Goal: Task Accomplishment & Management: Manage account settings

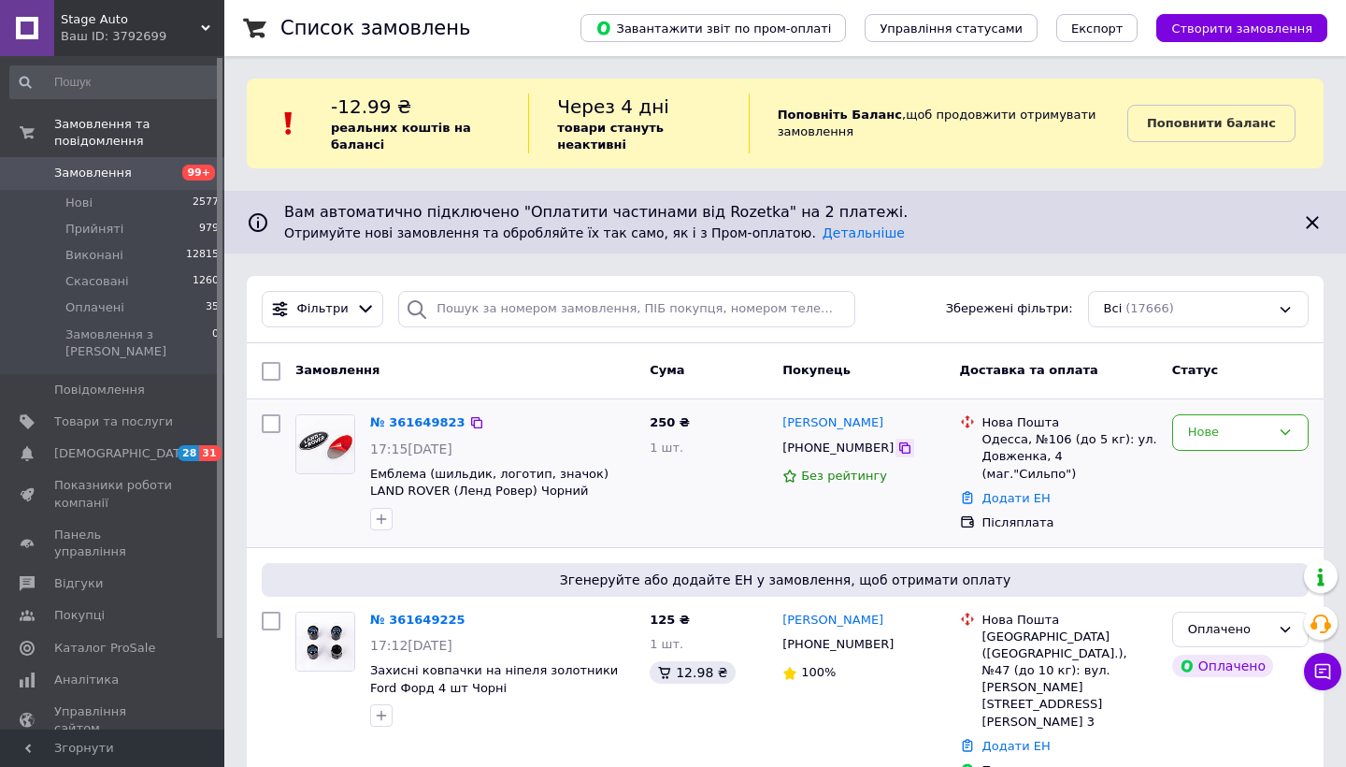
click at [898, 443] on icon at bounding box center [905, 447] width 15 height 15
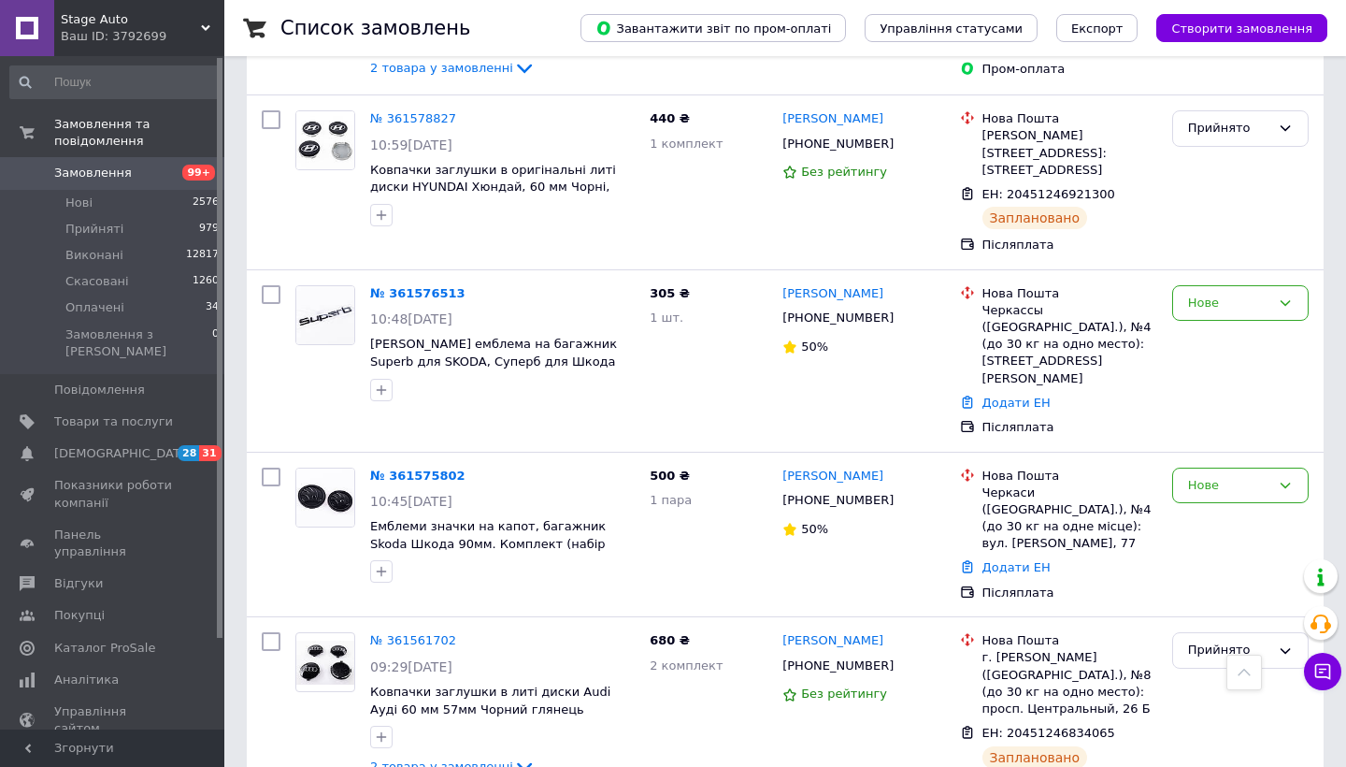
scroll to position [3438, 0]
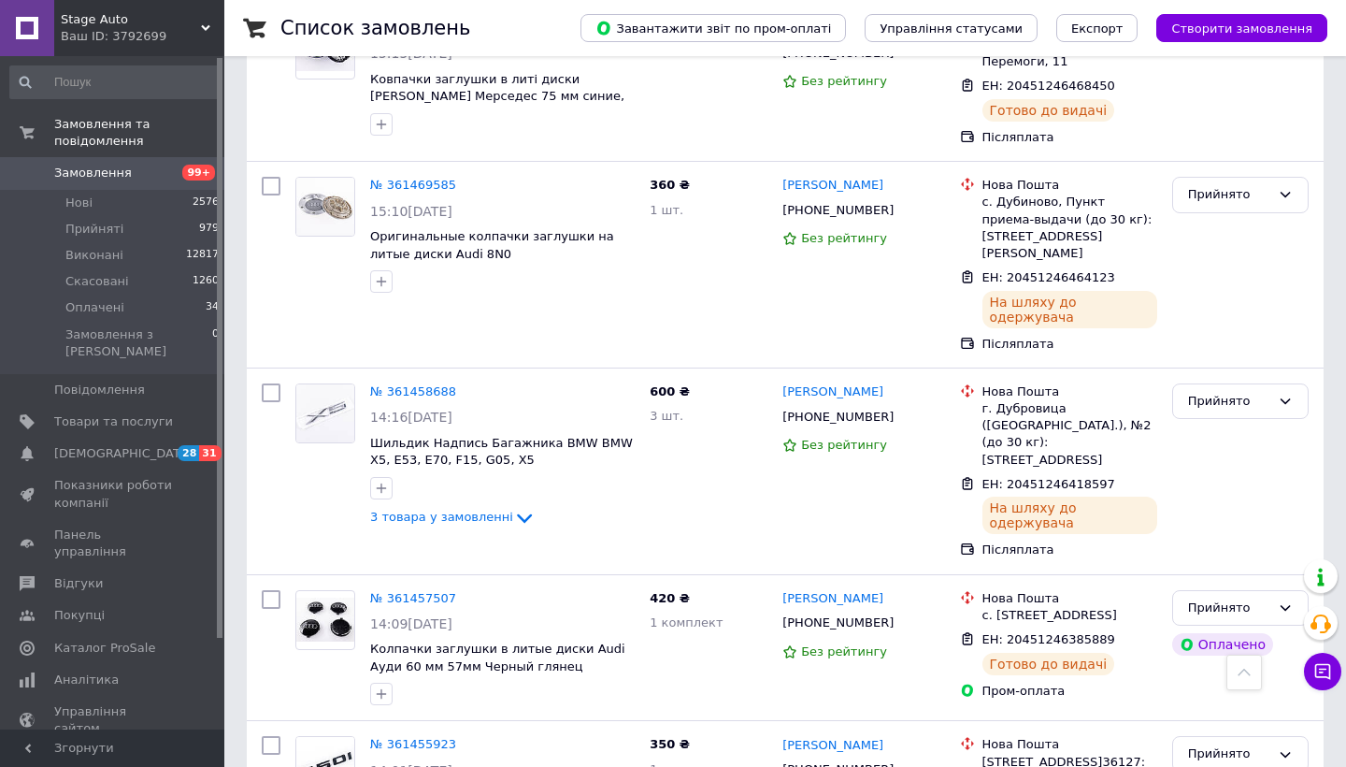
scroll to position [3124, 0]
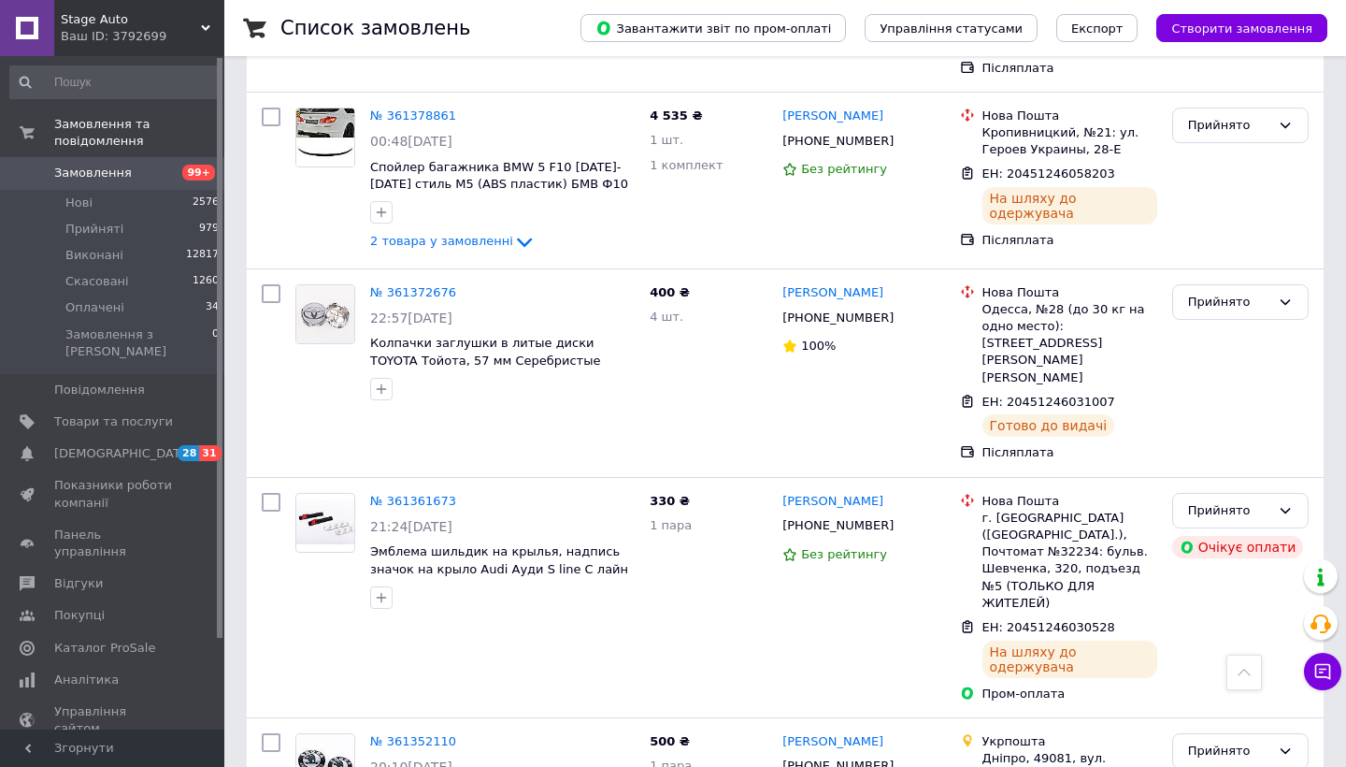
scroll to position [3085, 0]
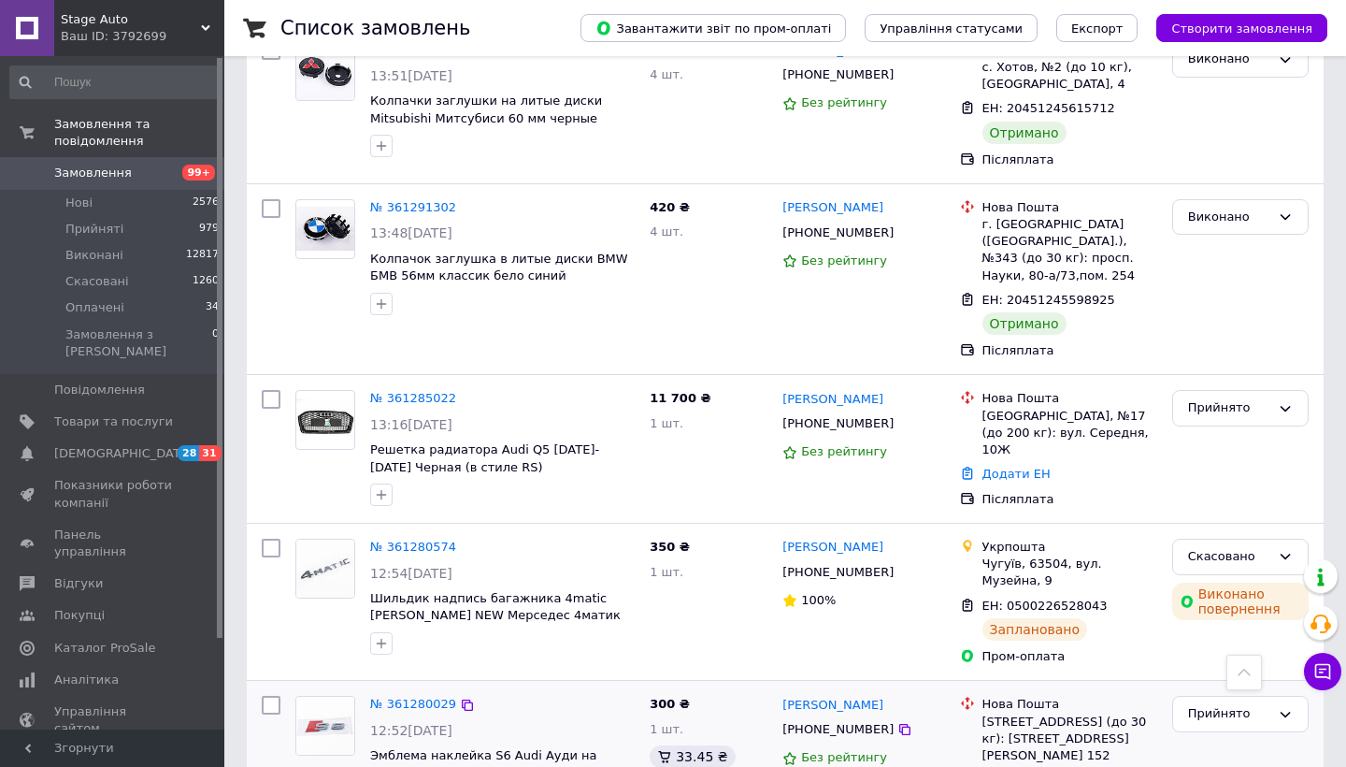
scroll to position [3021, 0]
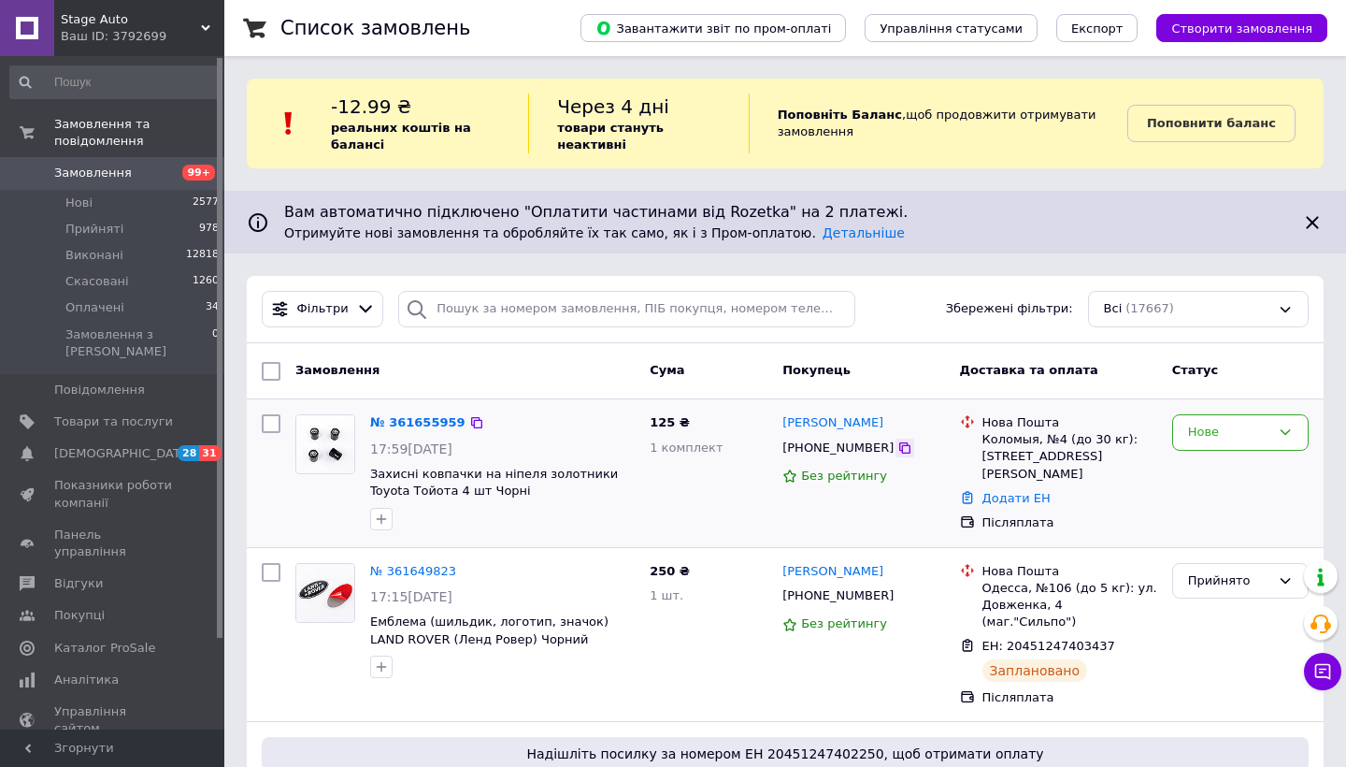
click at [899, 445] on icon at bounding box center [905, 447] width 15 height 15
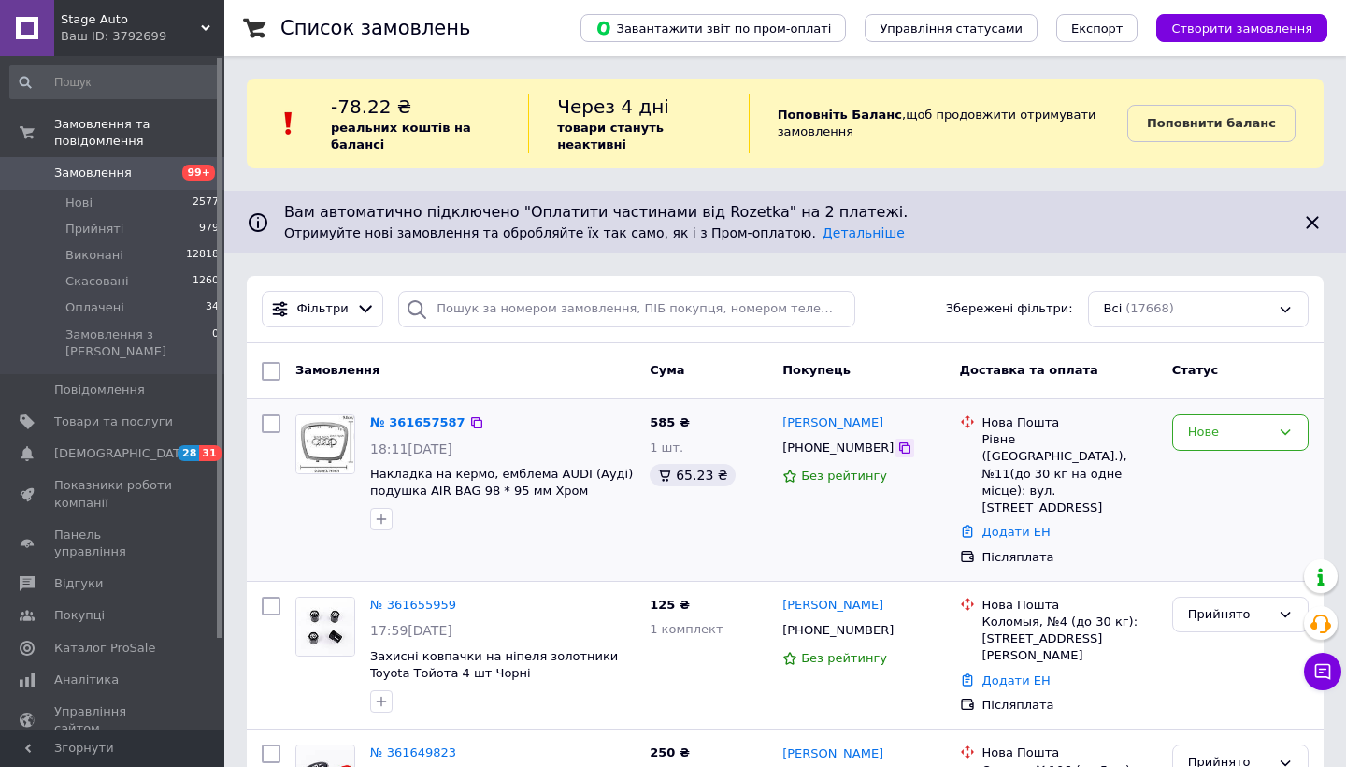
click at [898, 449] on icon at bounding box center [905, 447] width 15 height 15
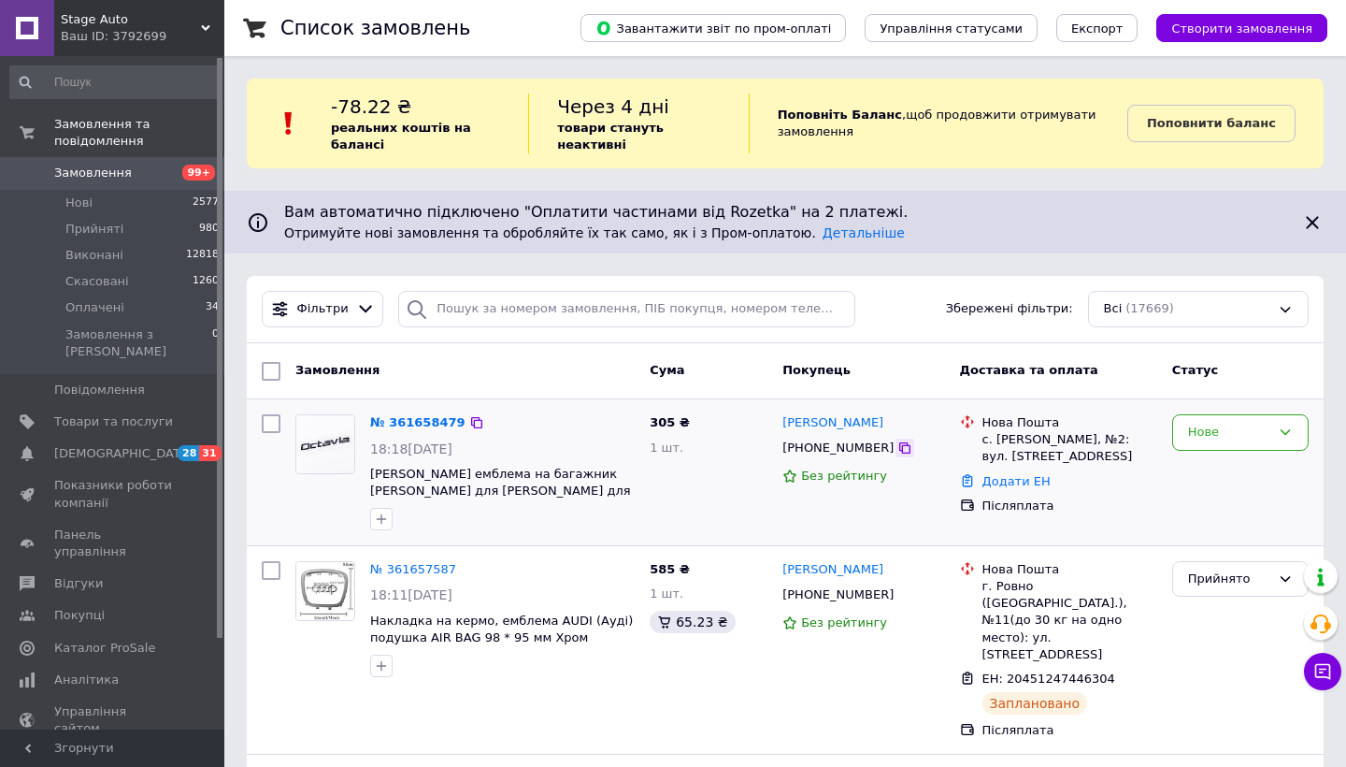
click at [901, 443] on div at bounding box center [905, 448] width 19 height 19
click at [900, 444] on icon at bounding box center [905, 447] width 11 height 11
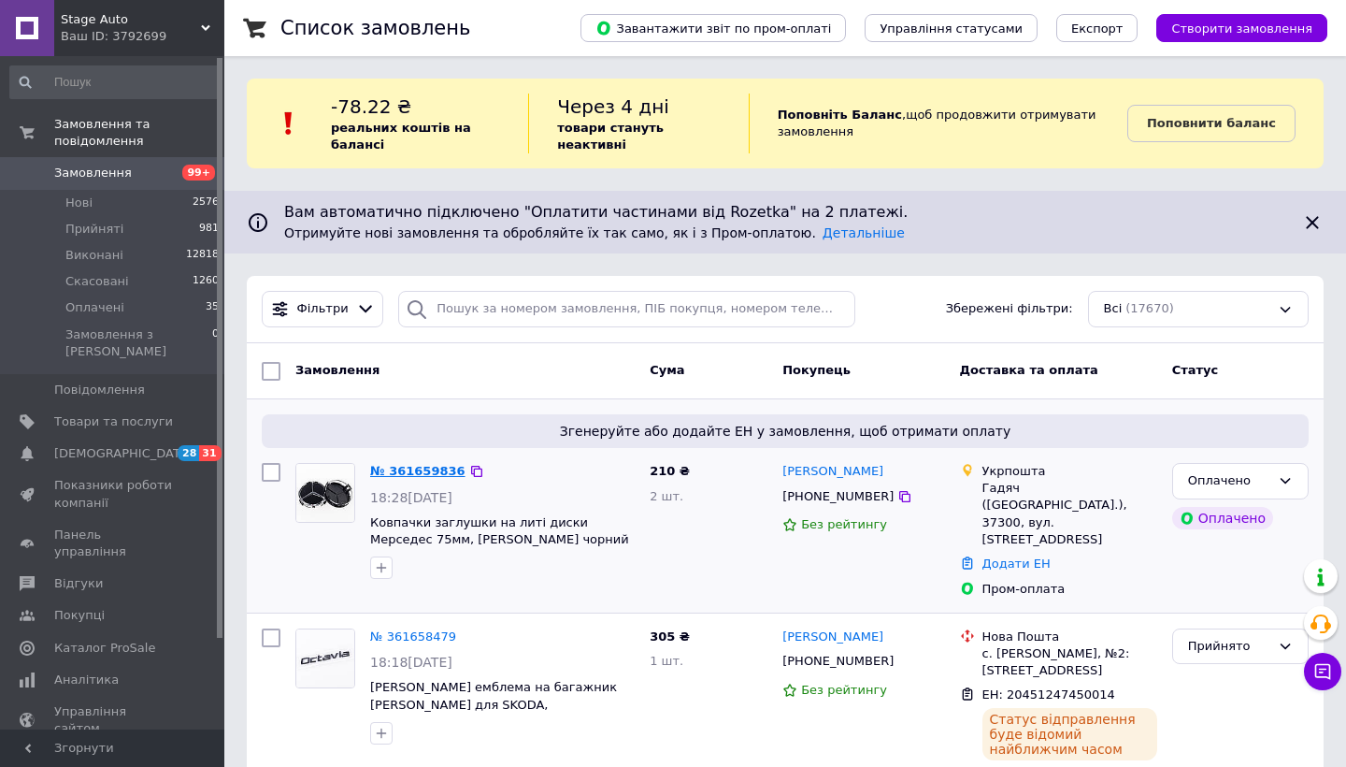
click at [425, 472] on link "№ 361659836" at bounding box center [417, 471] width 95 height 14
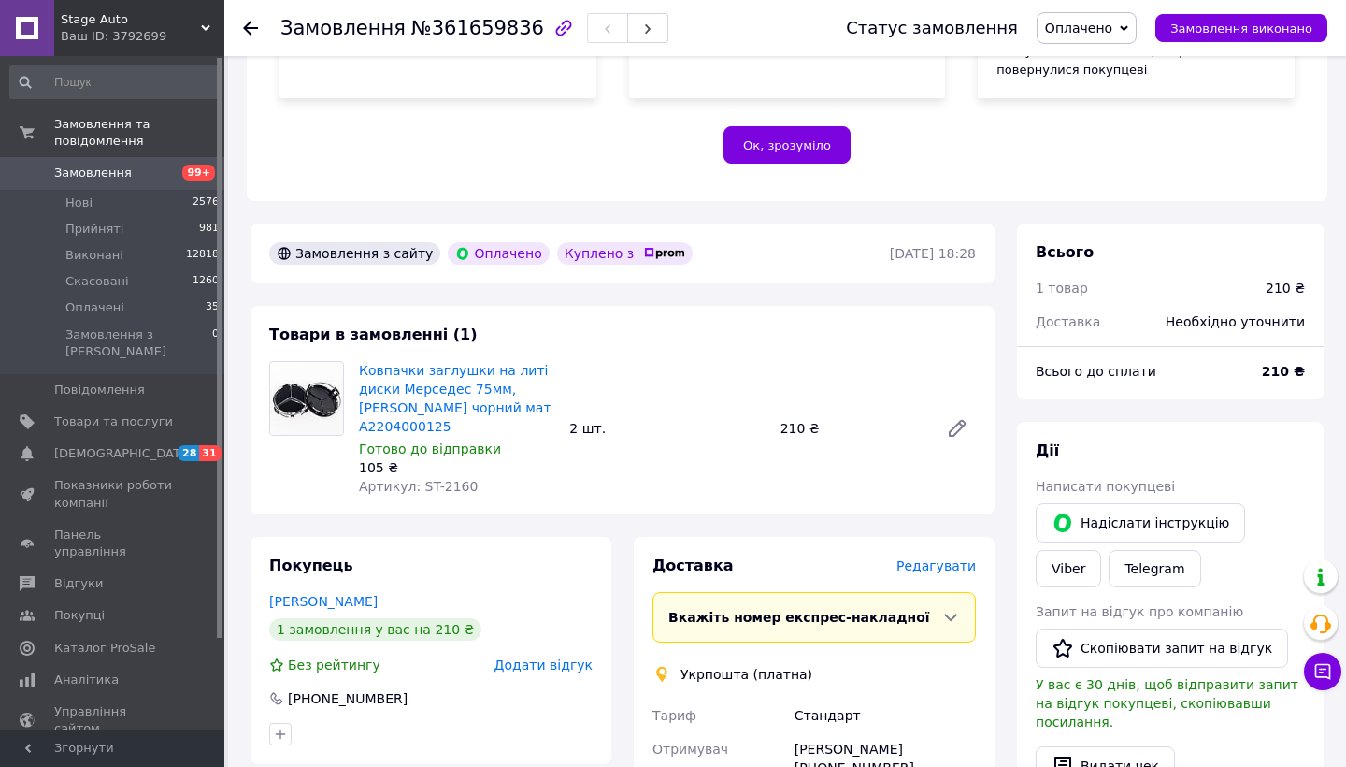
scroll to position [693, 0]
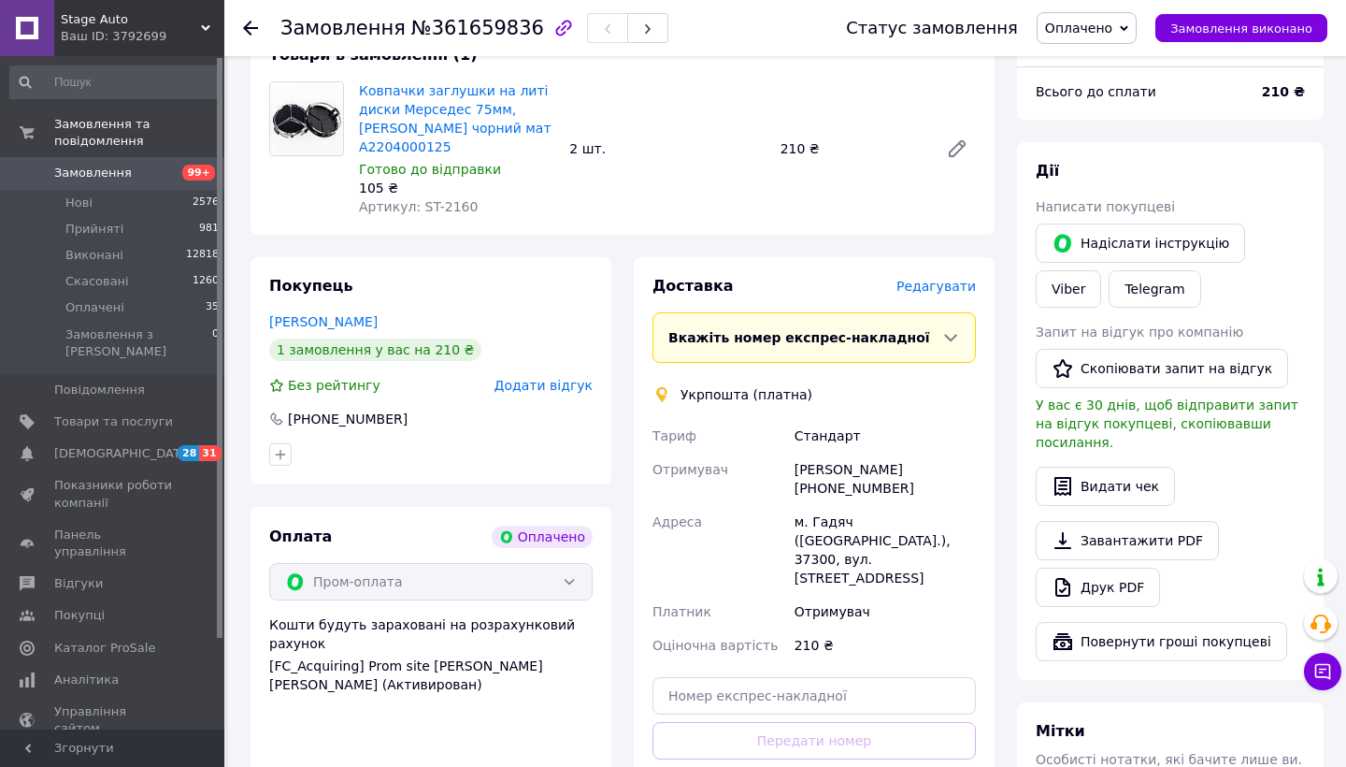
click at [956, 279] on span "Редагувати" at bounding box center [936, 286] width 79 height 15
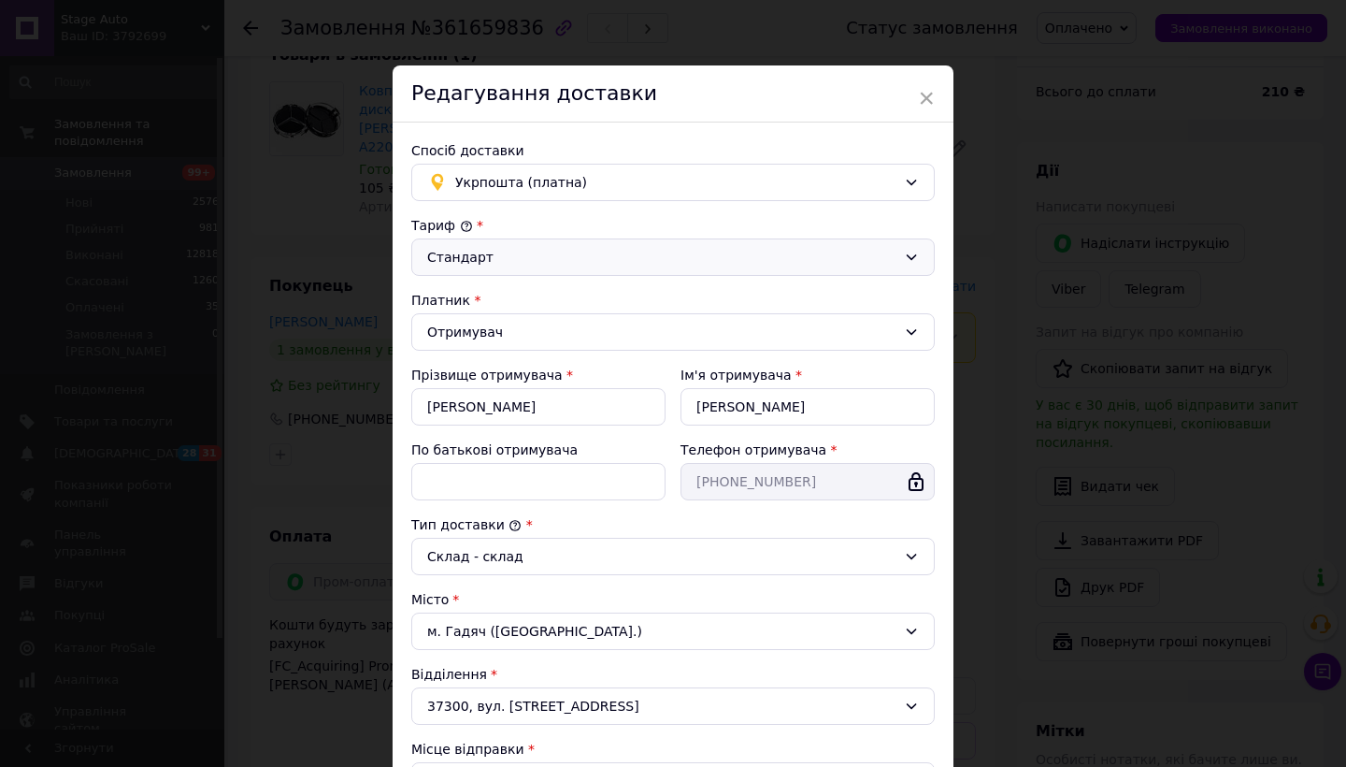
click at [641, 244] on div "Стандарт" at bounding box center [673, 256] width 524 height 37
click at [638, 338] on li "Експрес" at bounding box center [673, 333] width 522 height 36
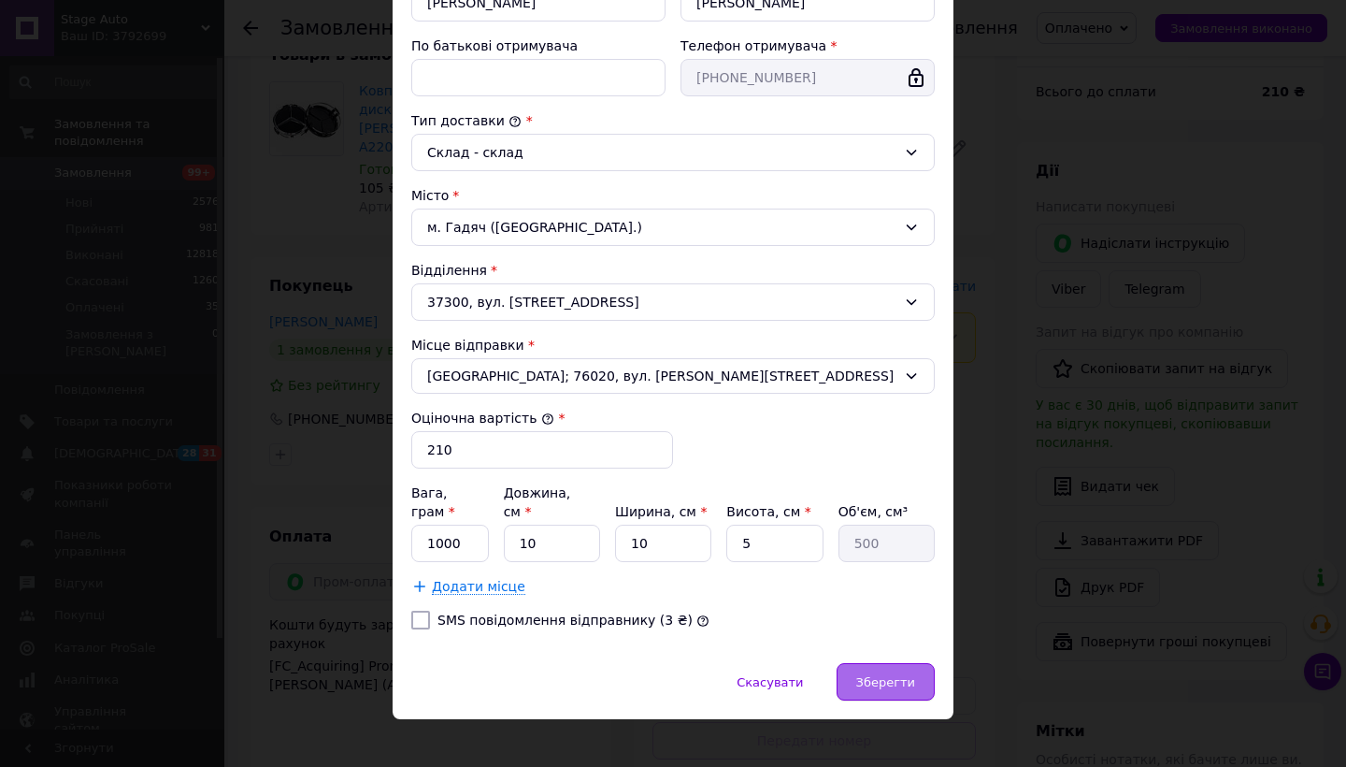
scroll to position [403, 0]
click at [886, 664] on div "Зберегти" at bounding box center [886, 682] width 98 height 37
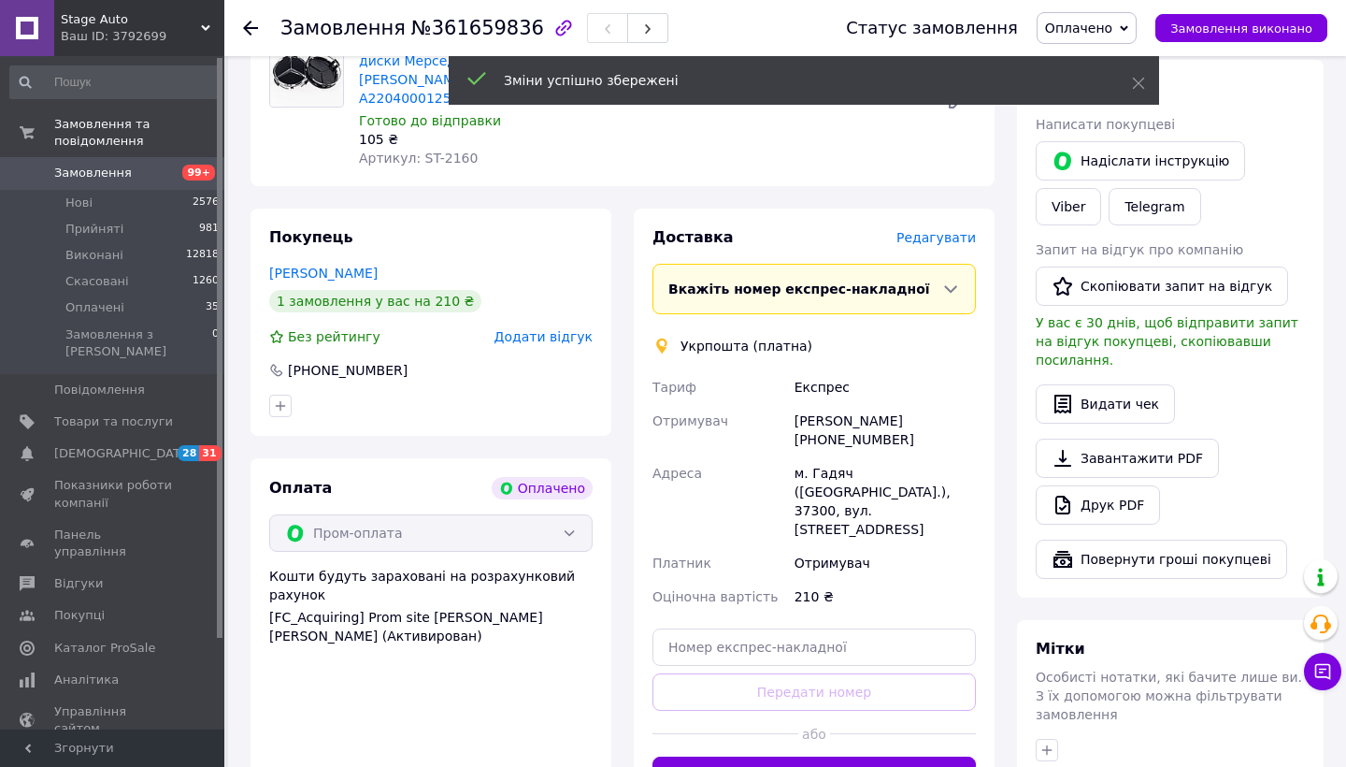
scroll to position [752, 0]
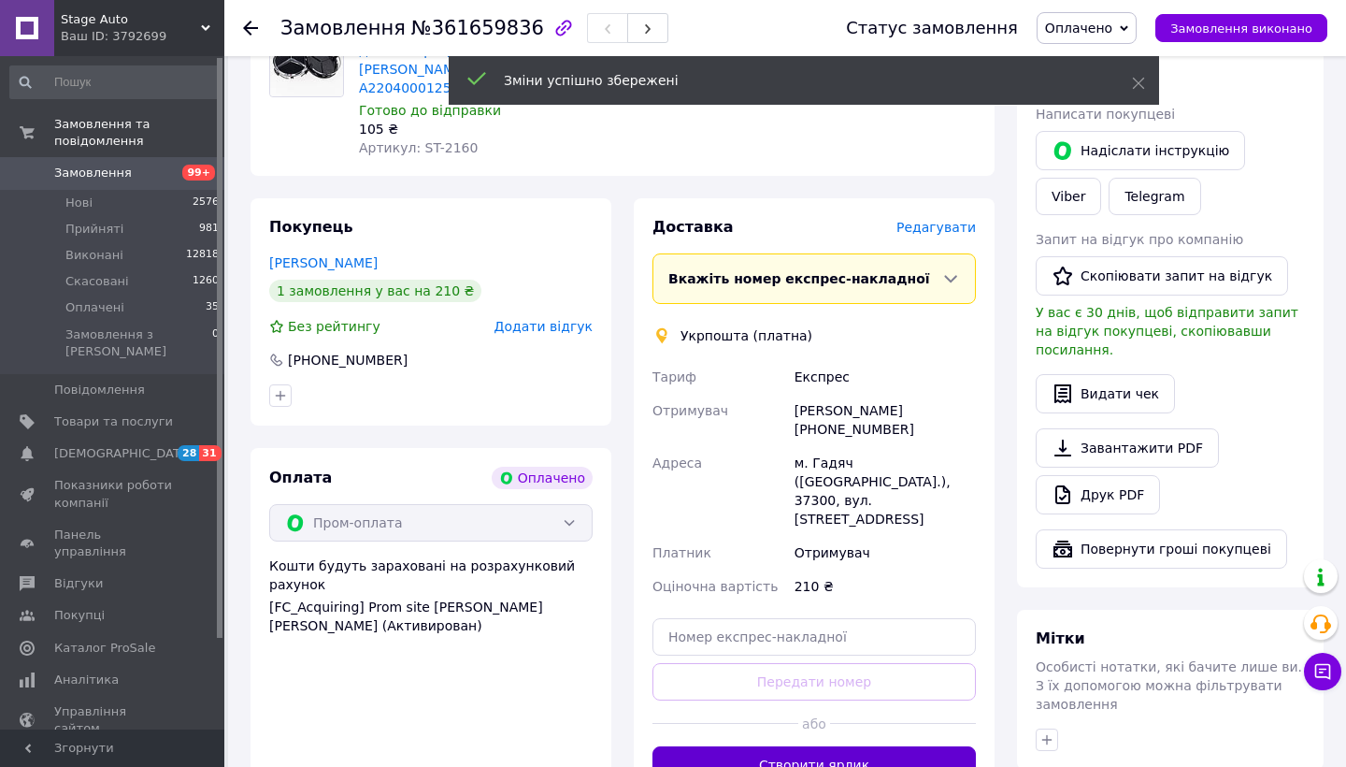
click at [885, 746] on button "Створити ярлик" at bounding box center [815, 764] width 324 height 37
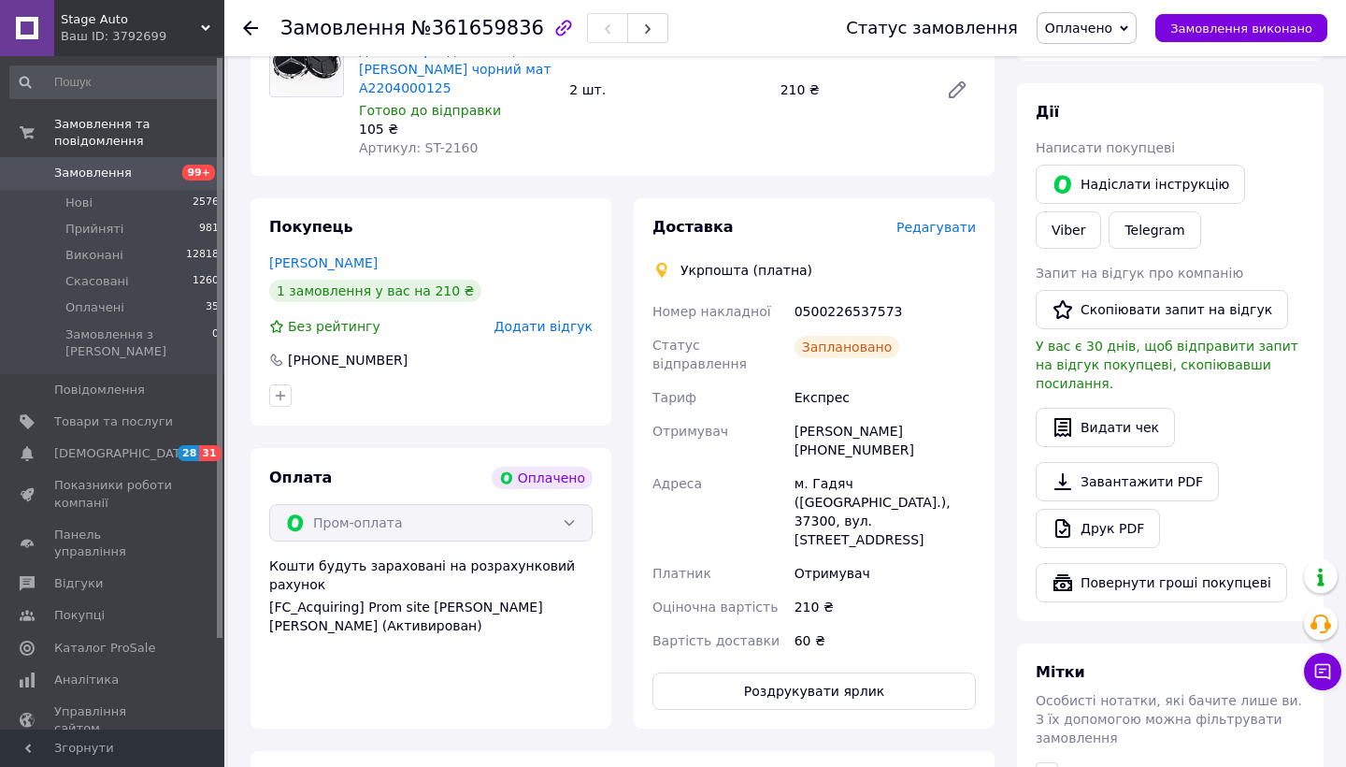
click at [828, 295] on div "0500226537573" at bounding box center [885, 312] width 189 height 34
copy div "0500226537573"
click at [799, 672] on button "Роздрукувати ярлик" at bounding box center [815, 690] width 324 height 37
click at [97, 180] on span "Замовлення" at bounding box center [93, 173] width 78 height 17
